Goal: Navigation & Orientation: Go to known website

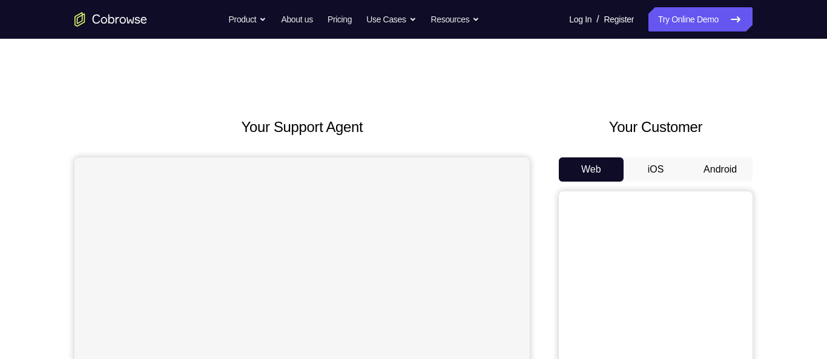
click at [728, 170] on button "Android" at bounding box center [720, 169] width 65 height 24
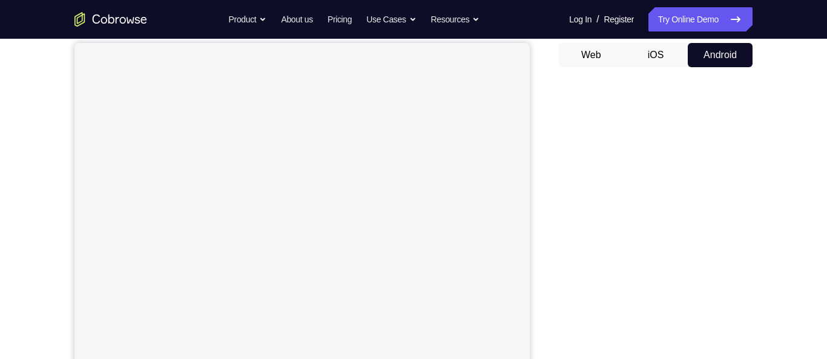
scroll to position [114, 0]
